Goal: Task Accomplishment & Management: Complete application form

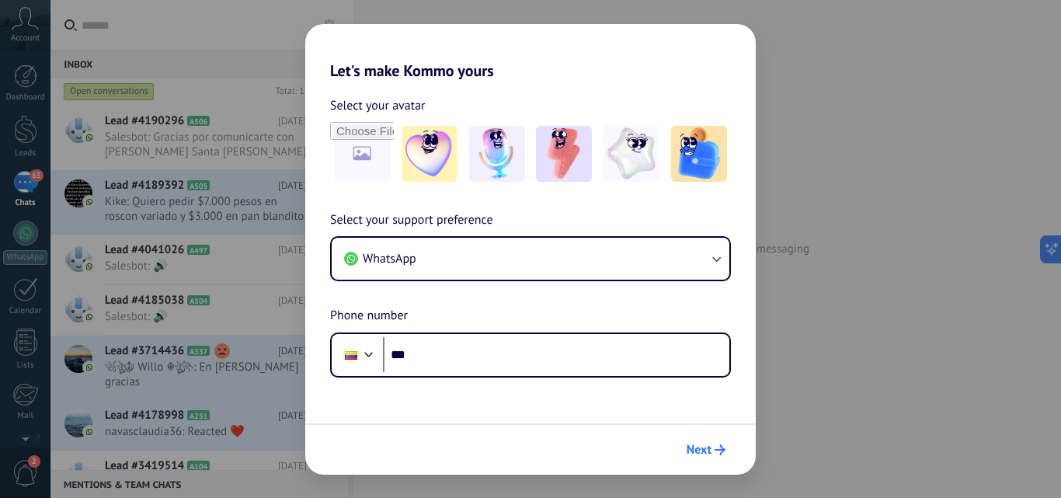
click at [713, 444] on span "Next" at bounding box center [706, 449] width 39 height 11
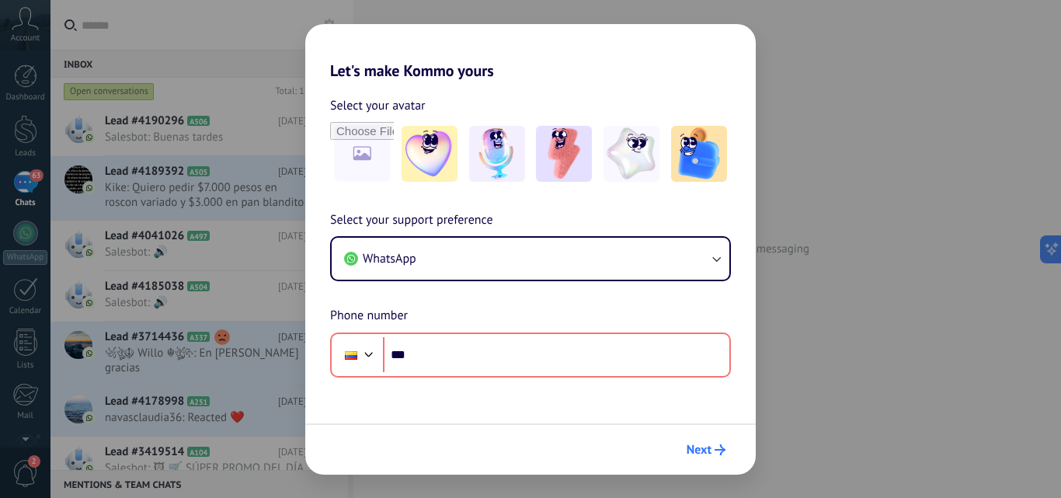
click at [720, 455] on button "Next" at bounding box center [706, 450] width 53 height 26
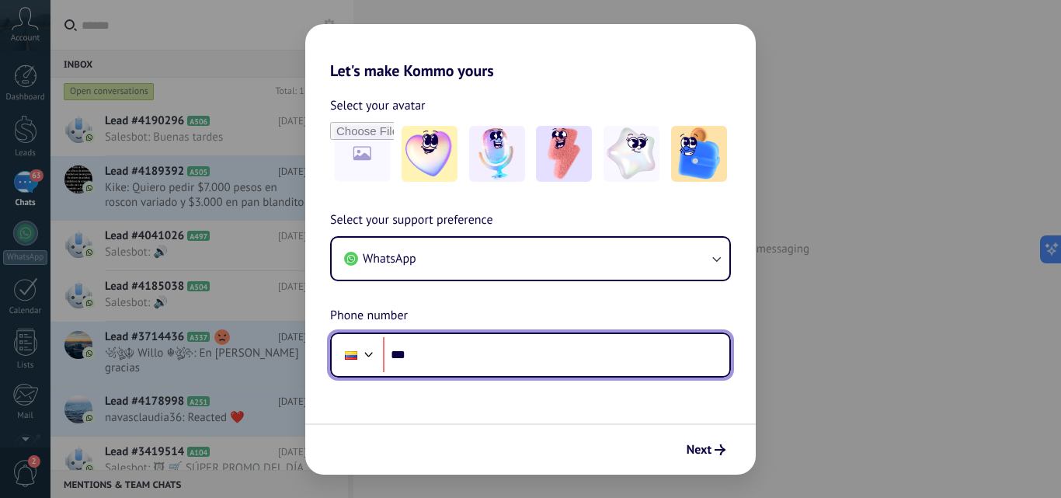
click at [427, 371] on input "***" at bounding box center [556, 355] width 346 height 36
type input "**********"
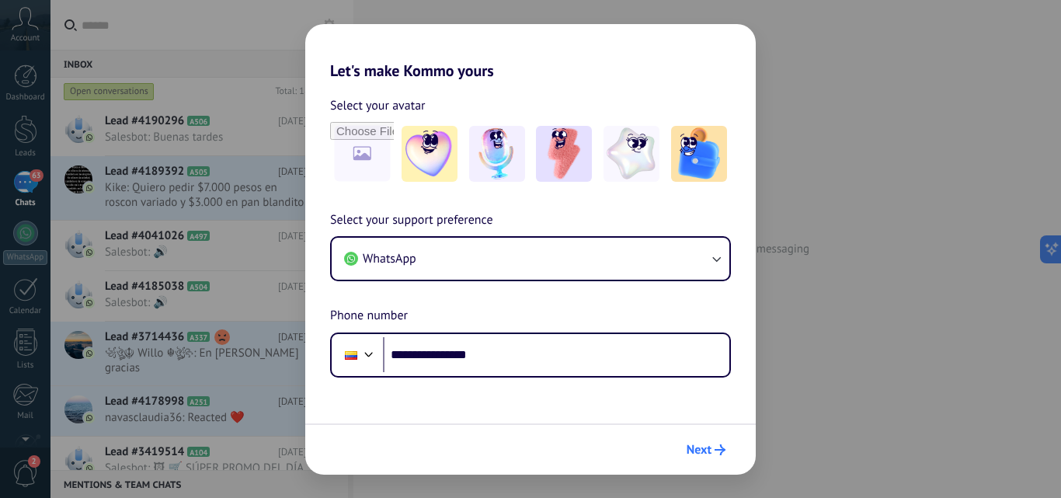
click at [705, 444] on span "Next" at bounding box center [699, 449] width 25 height 11
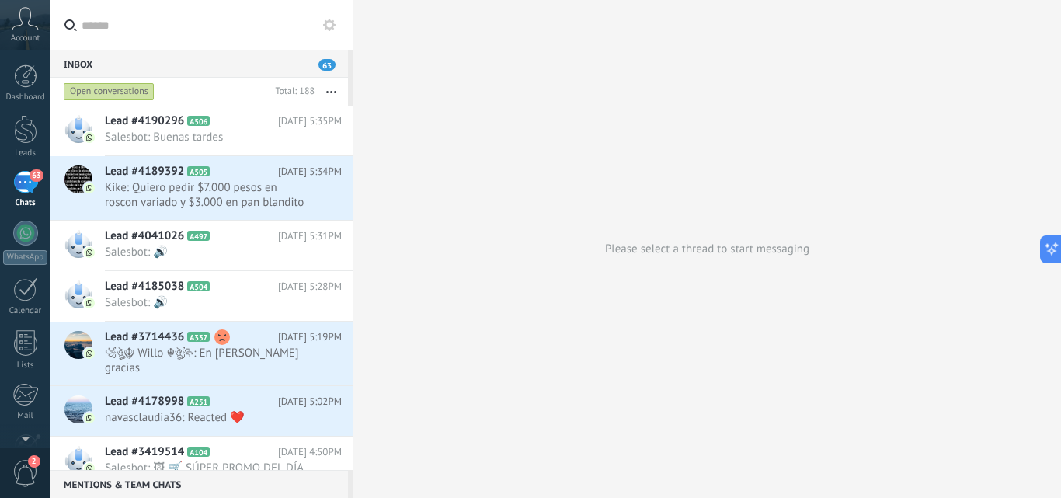
click at [27, 26] on icon at bounding box center [25, 18] width 27 height 23
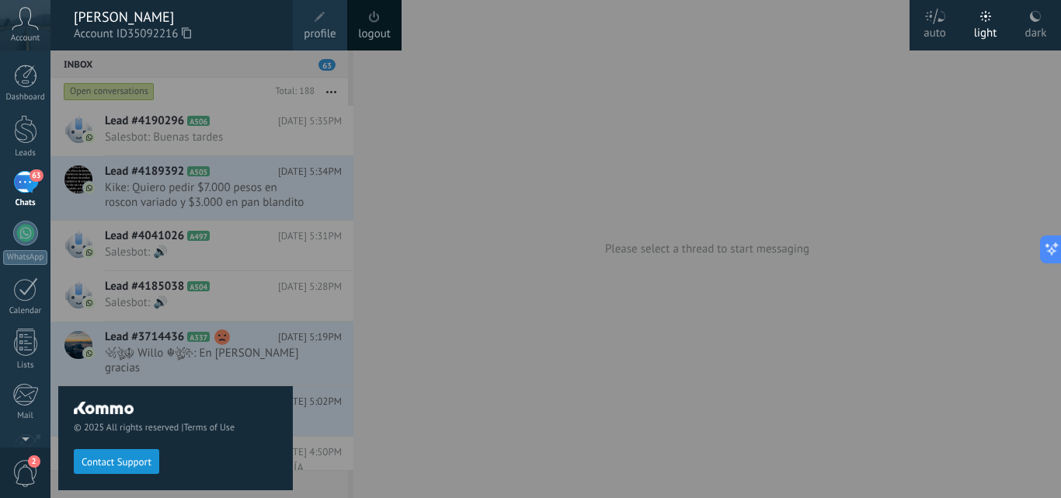
click at [395, 225] on div at bounding box center [580, 249] width 1061 height 498
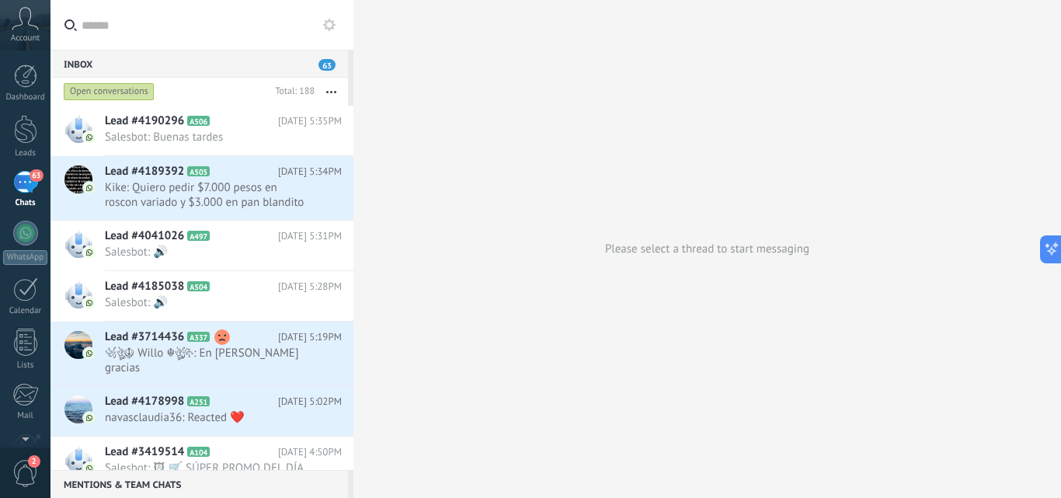
click at [350, 63] on div "Inbox 63 Open conversations Total: 188 Mute Multiple actions Sort Newest Longes…" at bounding box center [201, 260] width 303 height 420
click at [350, 78] on div "Open conversations Total: 188 Mute Multiple actions Sort Newest Longest wait St…" at bounding box center [201, 92] width 303 height 28
click at [37, 138] on link "Leads" at bounding box center [25, 136] width 50 height 43
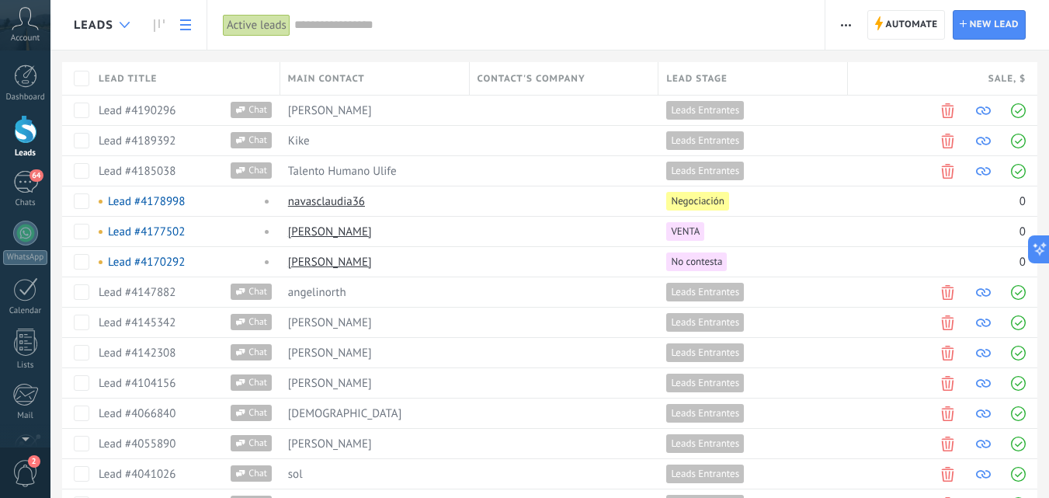
click at [130, 14] on div at bounding box center [125, 25] width 26 height 30
click at [148, 23] on link at bounding box center [159, 25] width 26 height 30
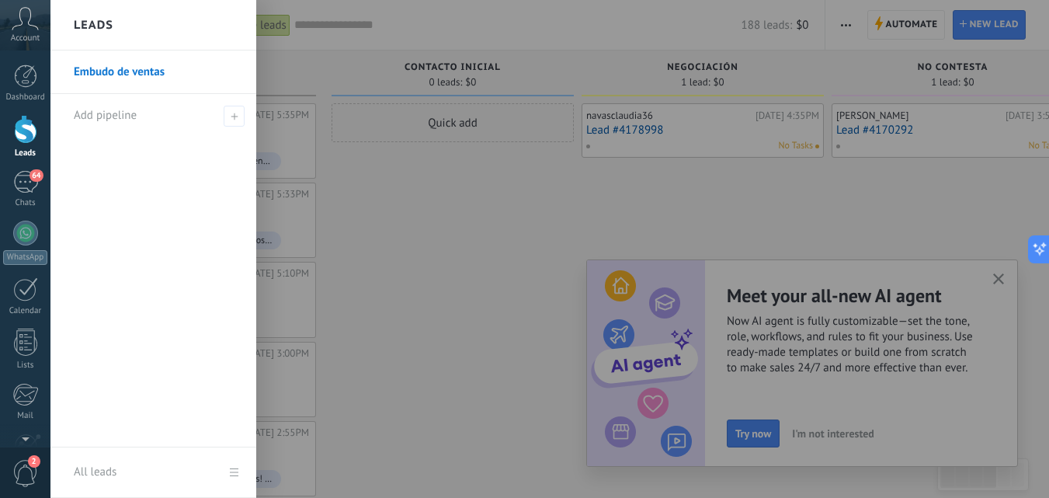
click at [1000, 283] on div at bounding box center [574, 249] width 1049 height 498
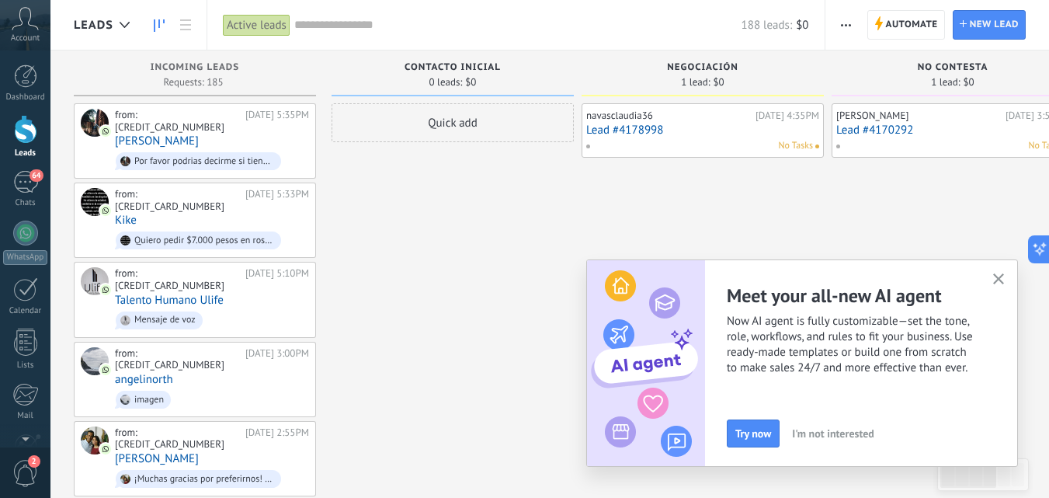
click at [1000, 274] on icon "button" at bounding box center [1000, 279] width 12 height 12
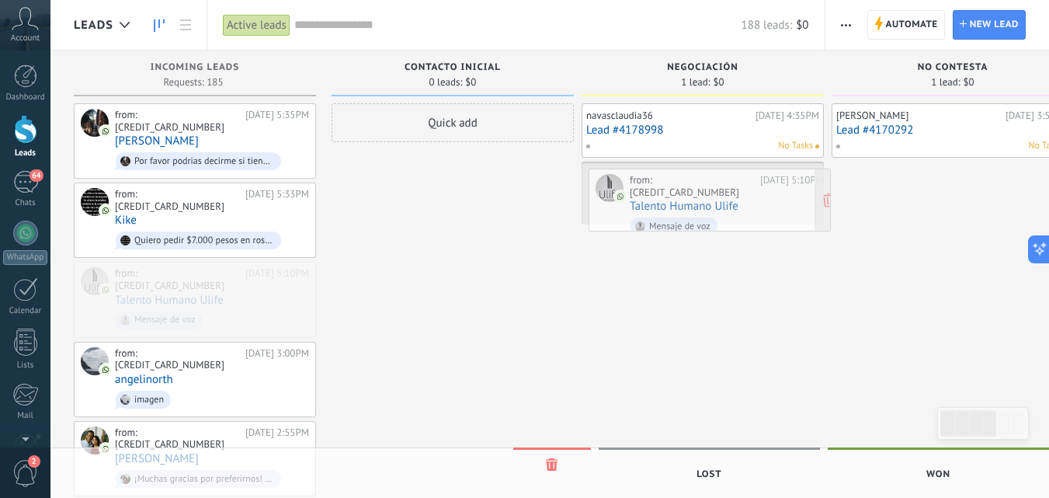
drag, startPoint x: 215, startPoint y: 259, endPoint x: 729, endPoint y: 195, distance: 517.5
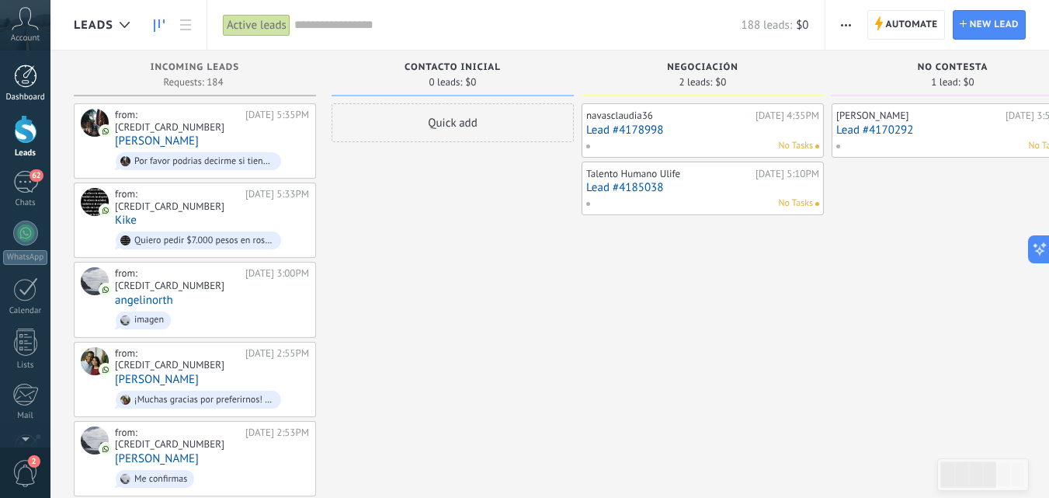
click at [14, 76] on div at bounding box center [25, 75] width 23 height 23
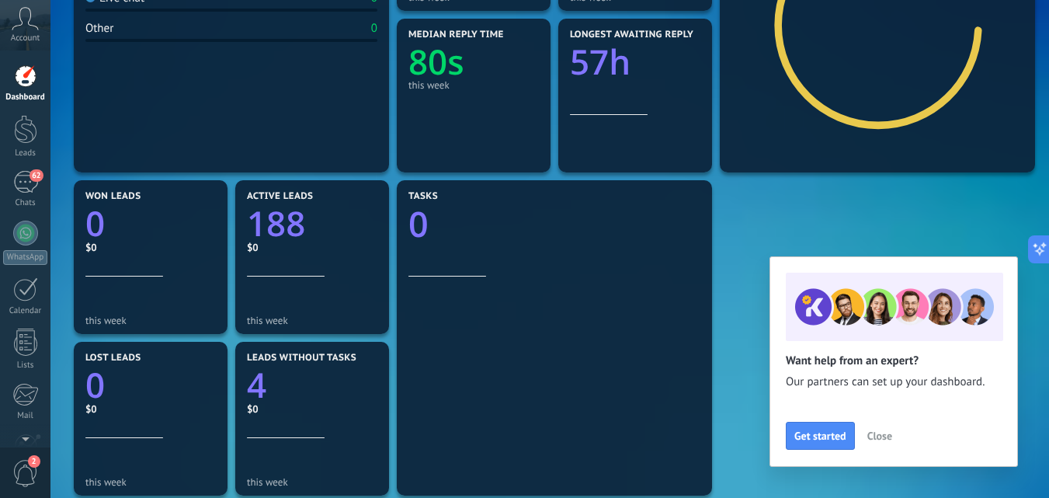
scroll to position [373, 0]
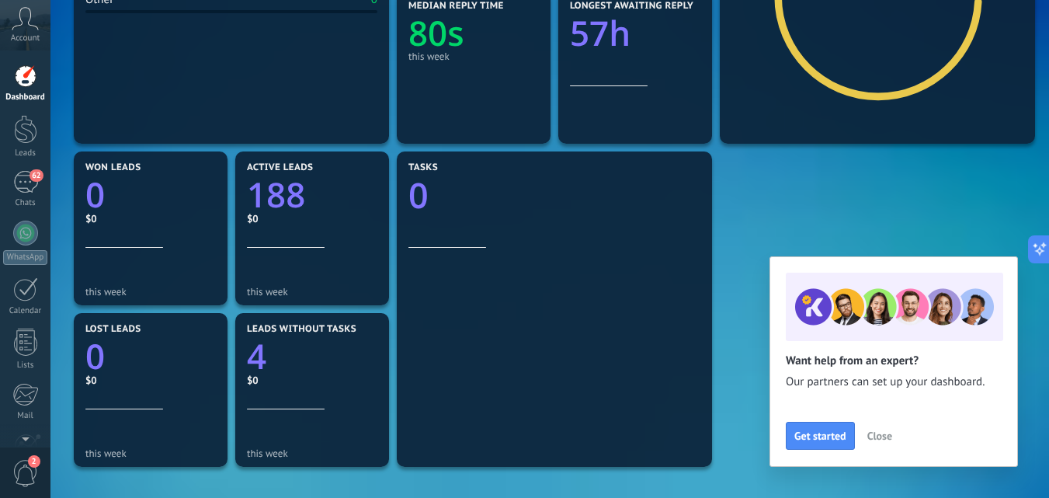
click at [875, 430] on span "Close" at bounding box center [880, 435] width 25 height 11
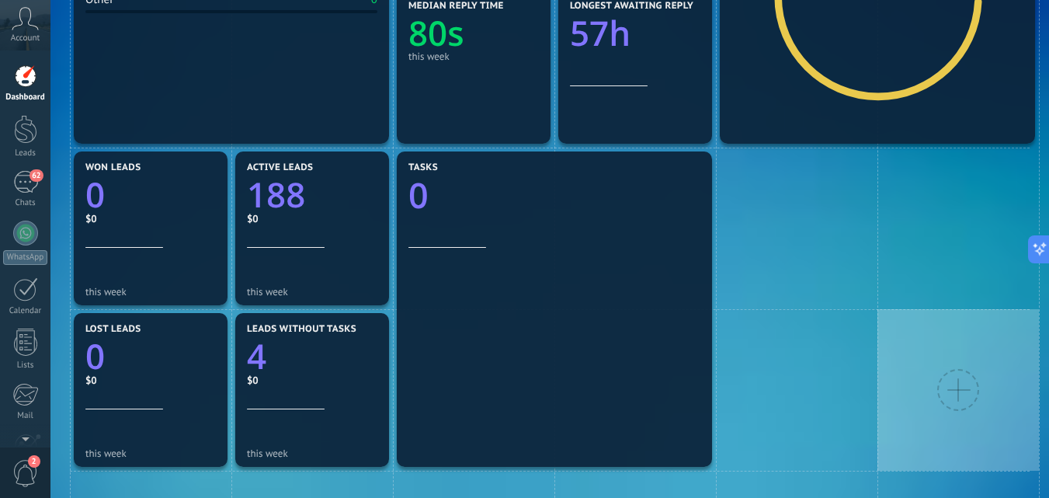
scroll to position [0, 0]
